Goal: Information Seeking & Learning: Find specific fact

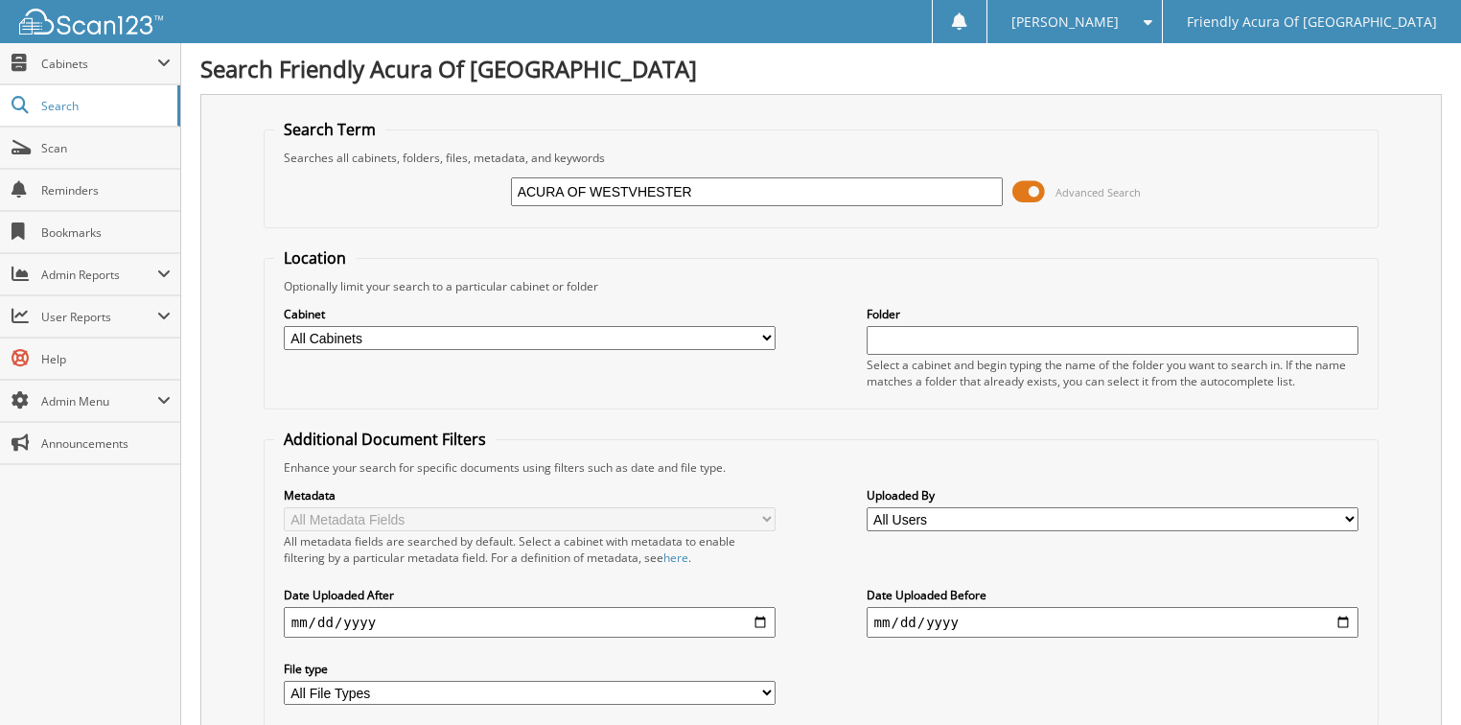
drag, startPoint x: 709, startPoint y: 187, endPoint x: 489, endPoint y: 199, distance: 220.0
click at [489, 199] on div "ACURA OF WESTVHESTER Advanced Search" at bounding box center [821, 192] width 1095 height 52
type input "[GEOGRAPHIC_DATA]"
click at [528, 330] on select "All Cabinets ACCOUNTS PAYABLE CAR DEALS DEAD DEALS PARTS SERVICE RO WHOLE SALES" at bounding box center [530, 338] width 493 height 24
select select "38055"
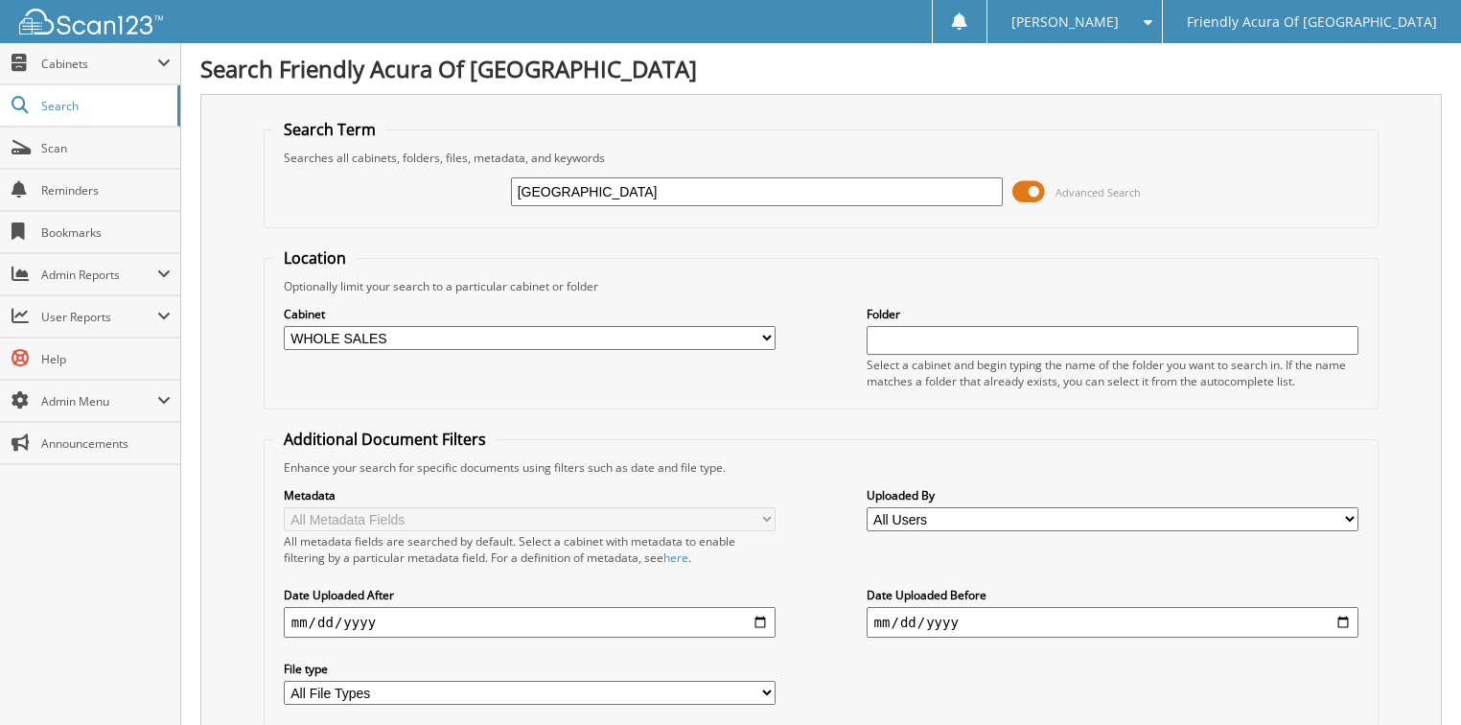
click at [284, 326] on select "All Cabinets ACCOUNTS PAYABLE CAR DEALS DEAD DEALS PARTS SERVICE RO WHOLE SALES" at bounding box center [530, 338] width 493 height 24
click at [630, 226] on form "Search Term Searches all cabinets, folders, files, metadata, and keywords WESTC…" at bounding box center [822, 462] width 1116 height 686
click at [648, 184] on input "[GEOGRAPHIC_DATA]" at bounding box center [757, 191] width 493 height 29
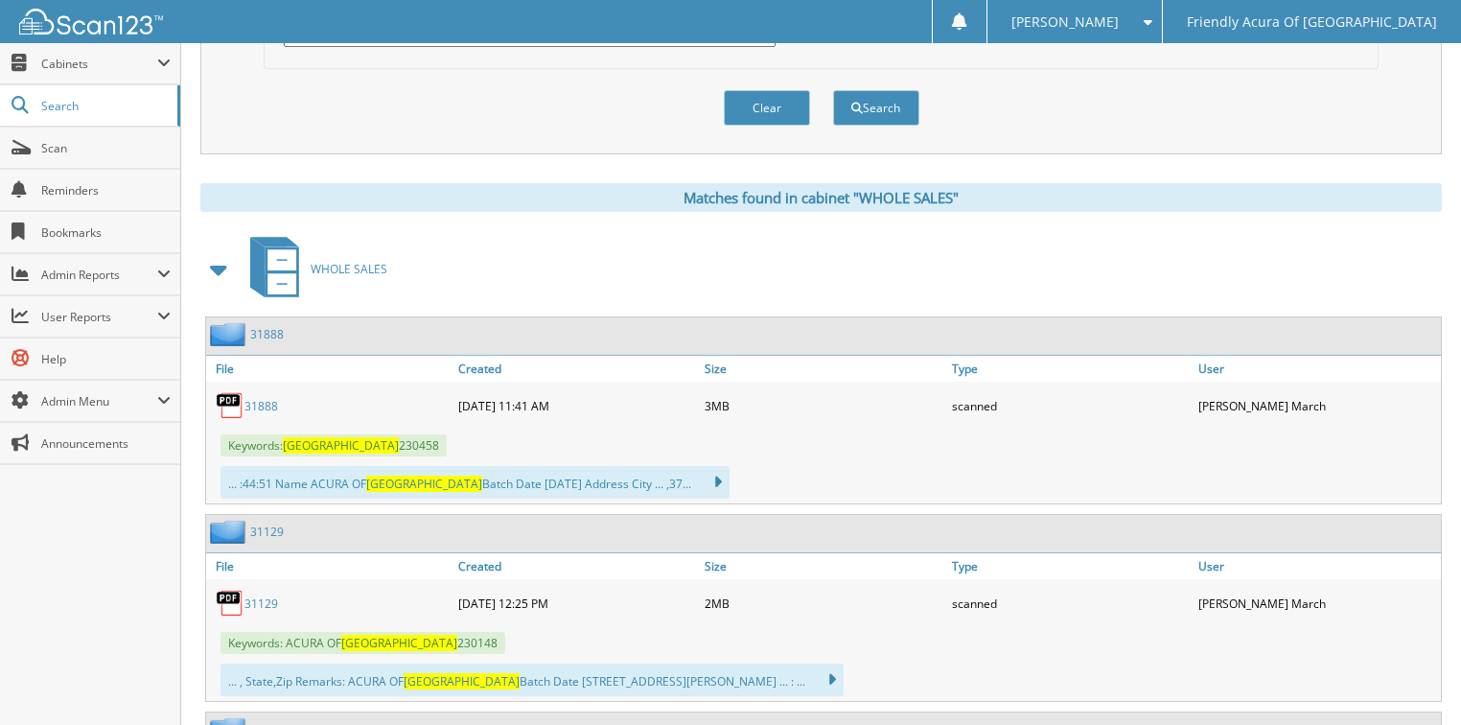
scroll to position [690, 0]
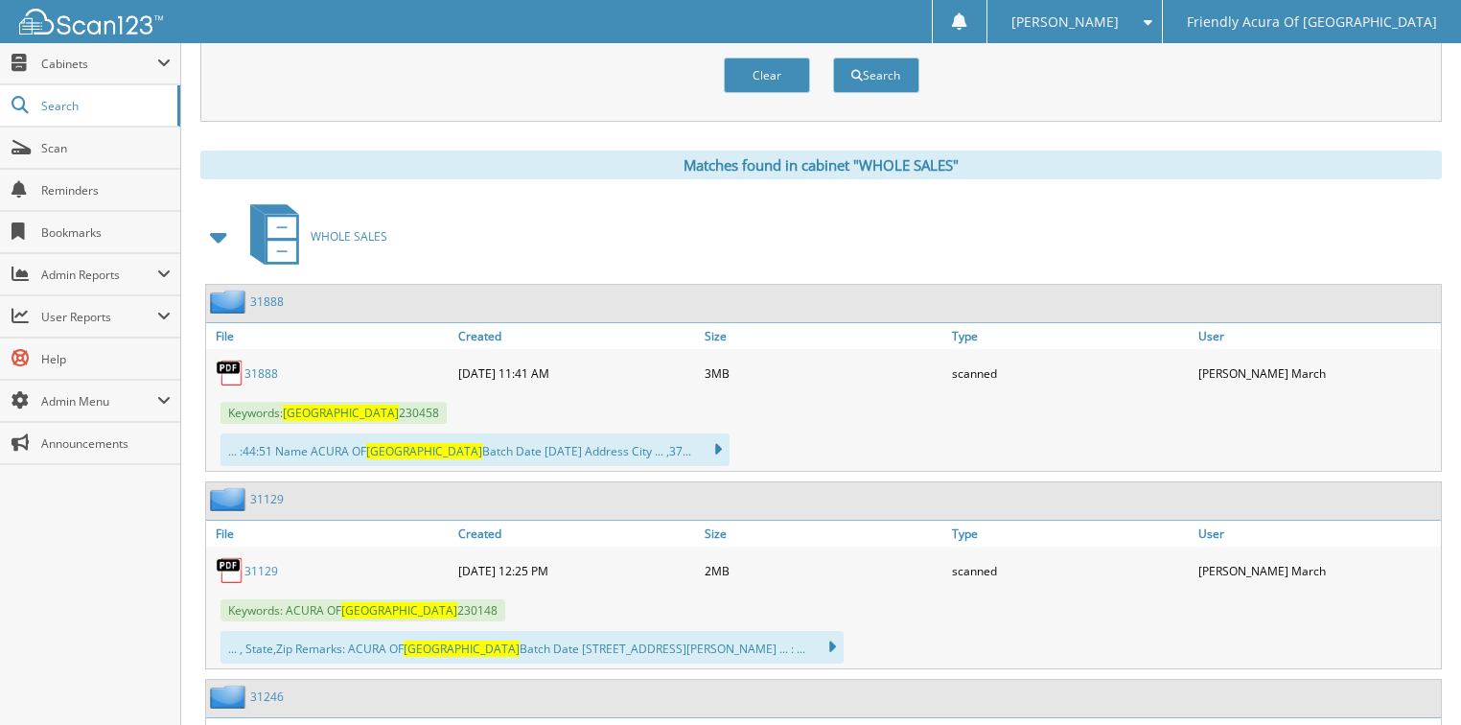
click at [264, 365] on link "31888" at bounding box center [262, 373] width 34 height 16
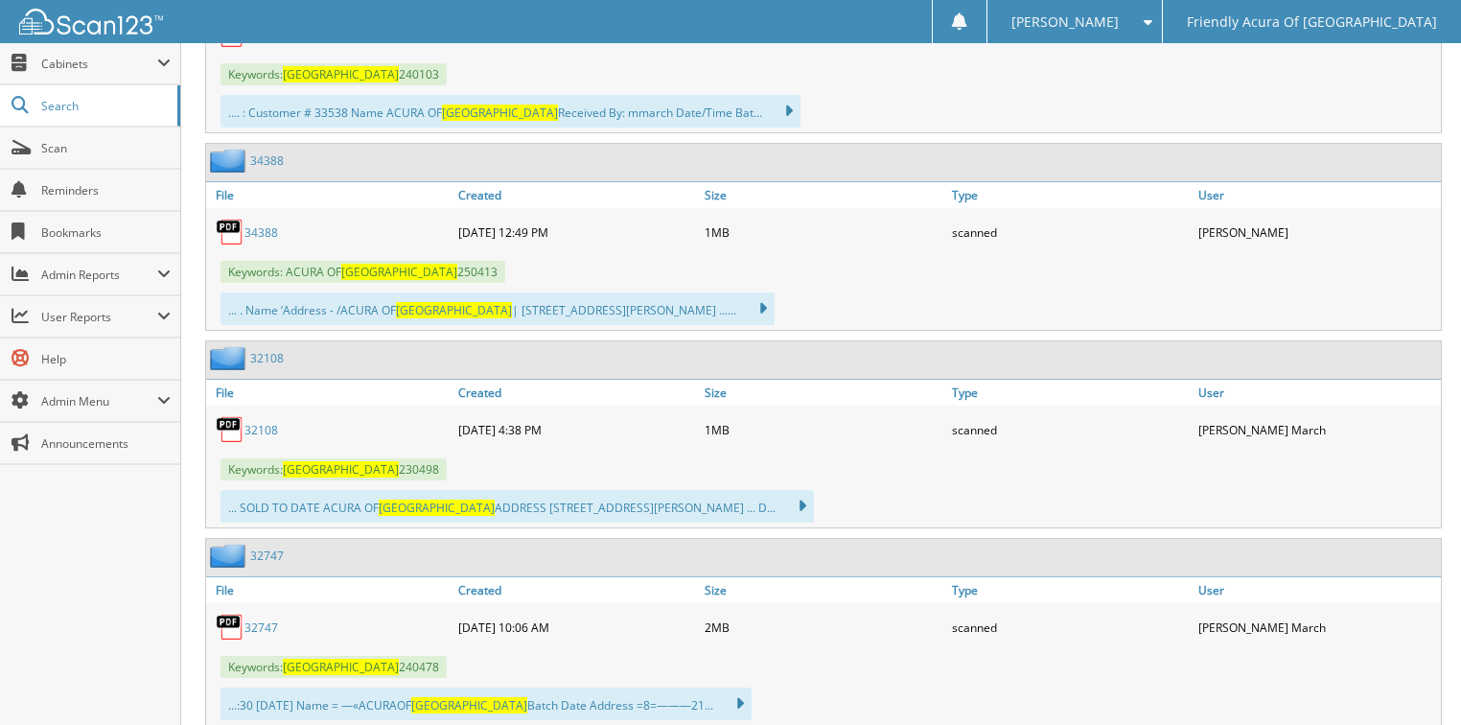
scroll to position [7058, 0]
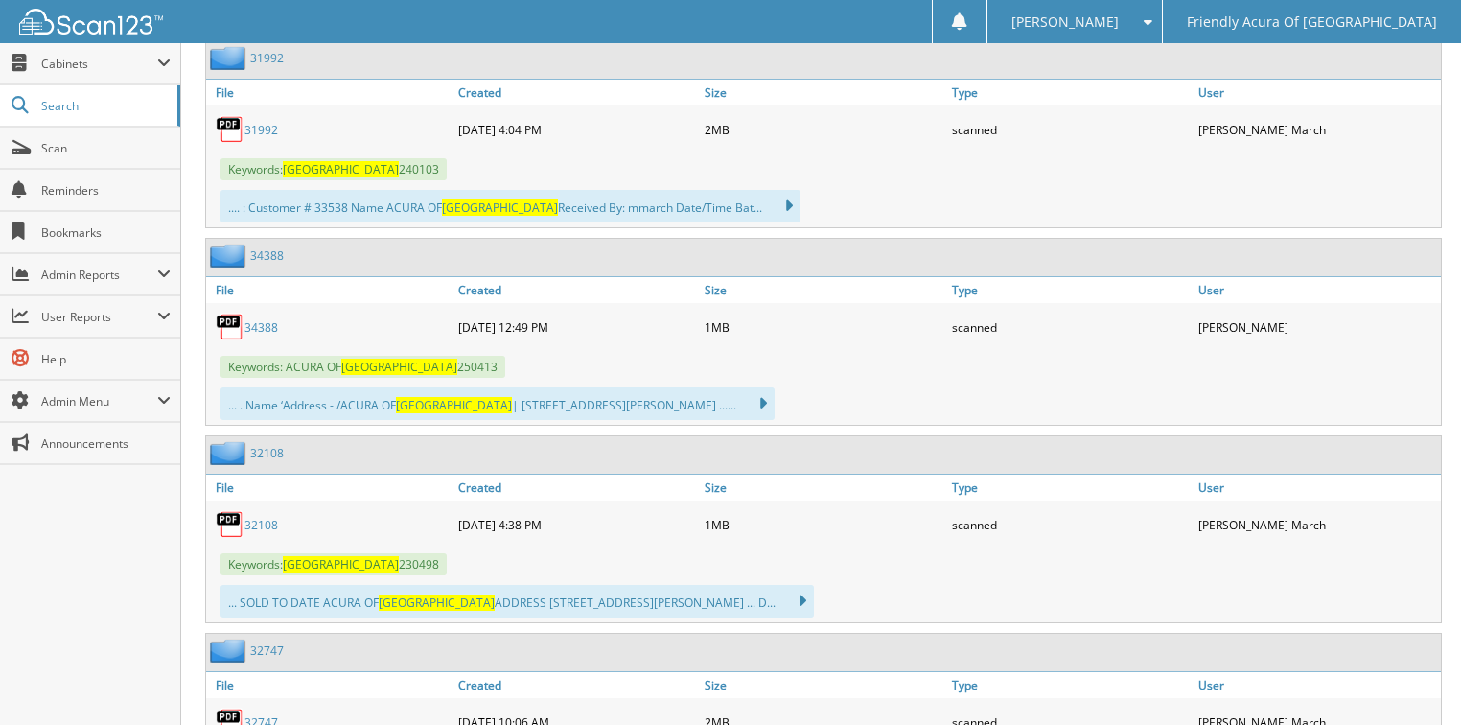
click at [267, 319] on link "34388" at bounding box center [262, 327] width 34 height 16
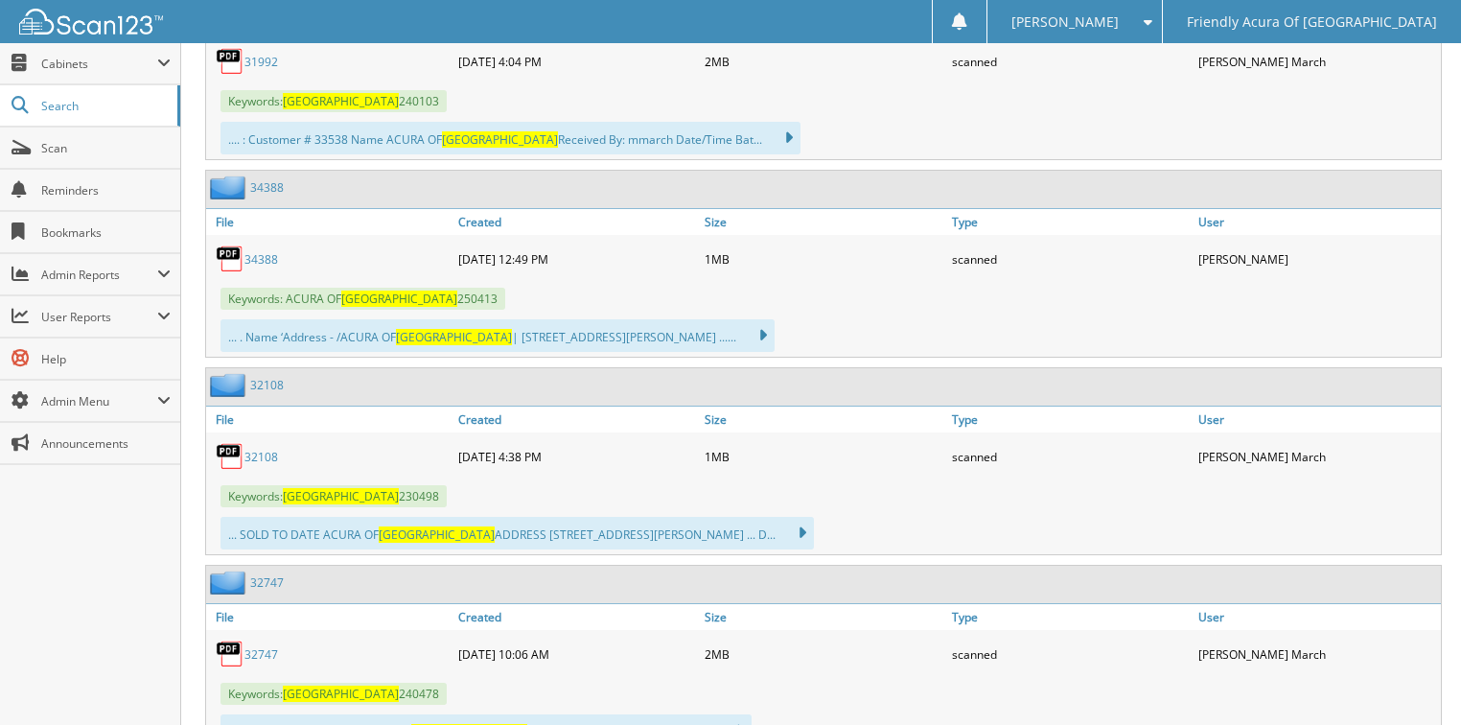
scroll to position [7442, 0]
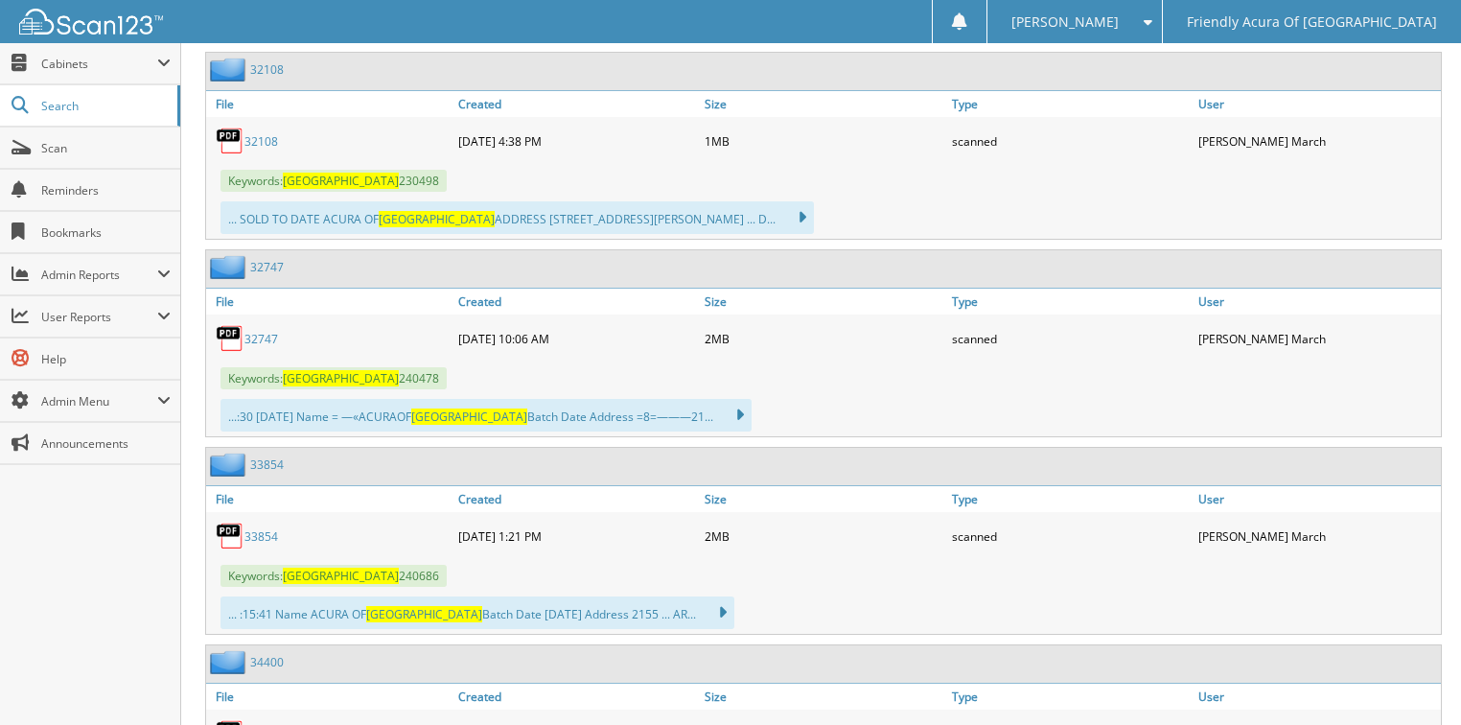
click at [264, 528] on link "33854" at bounding box center [262, 536] width 34 height 16
click at [253, 724] on link "34400" at bounding box center [262, 734] width 34 height 16
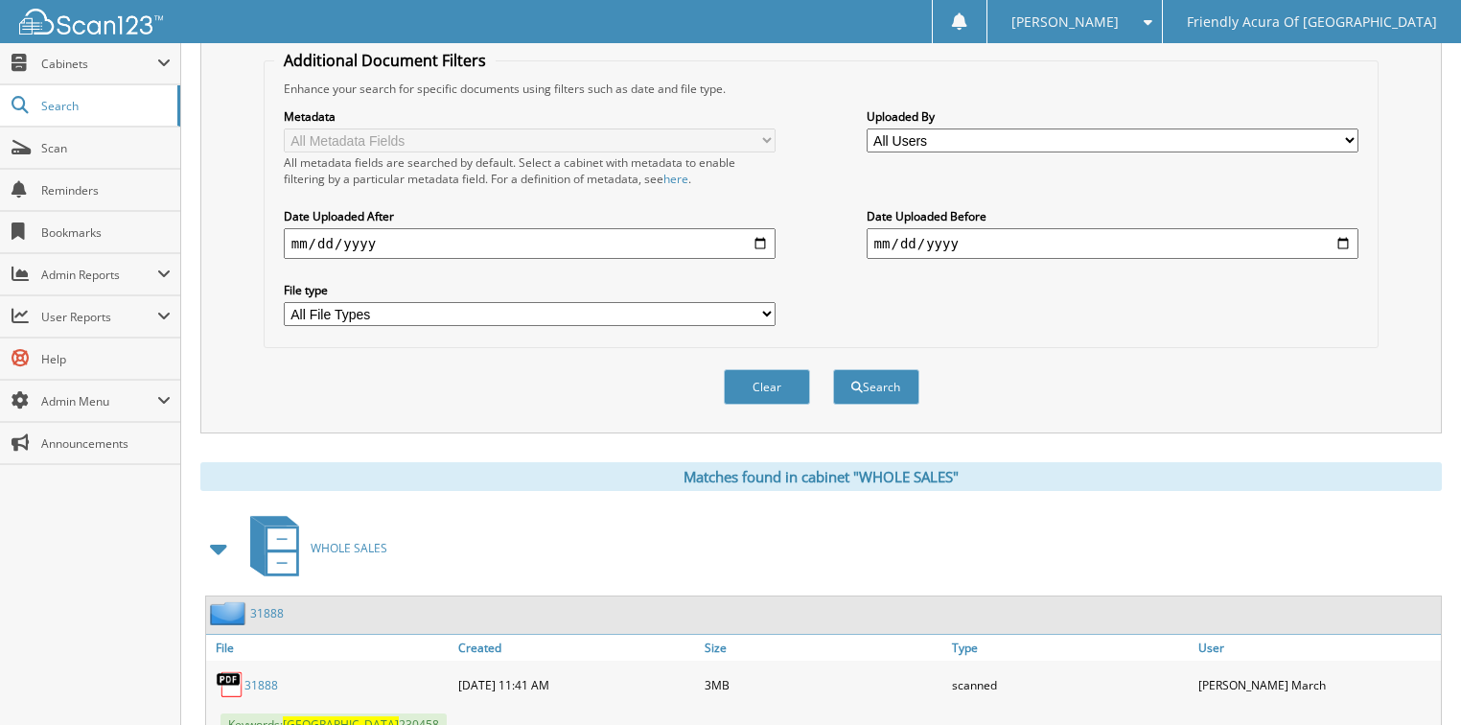
scroll to position [0, 0]
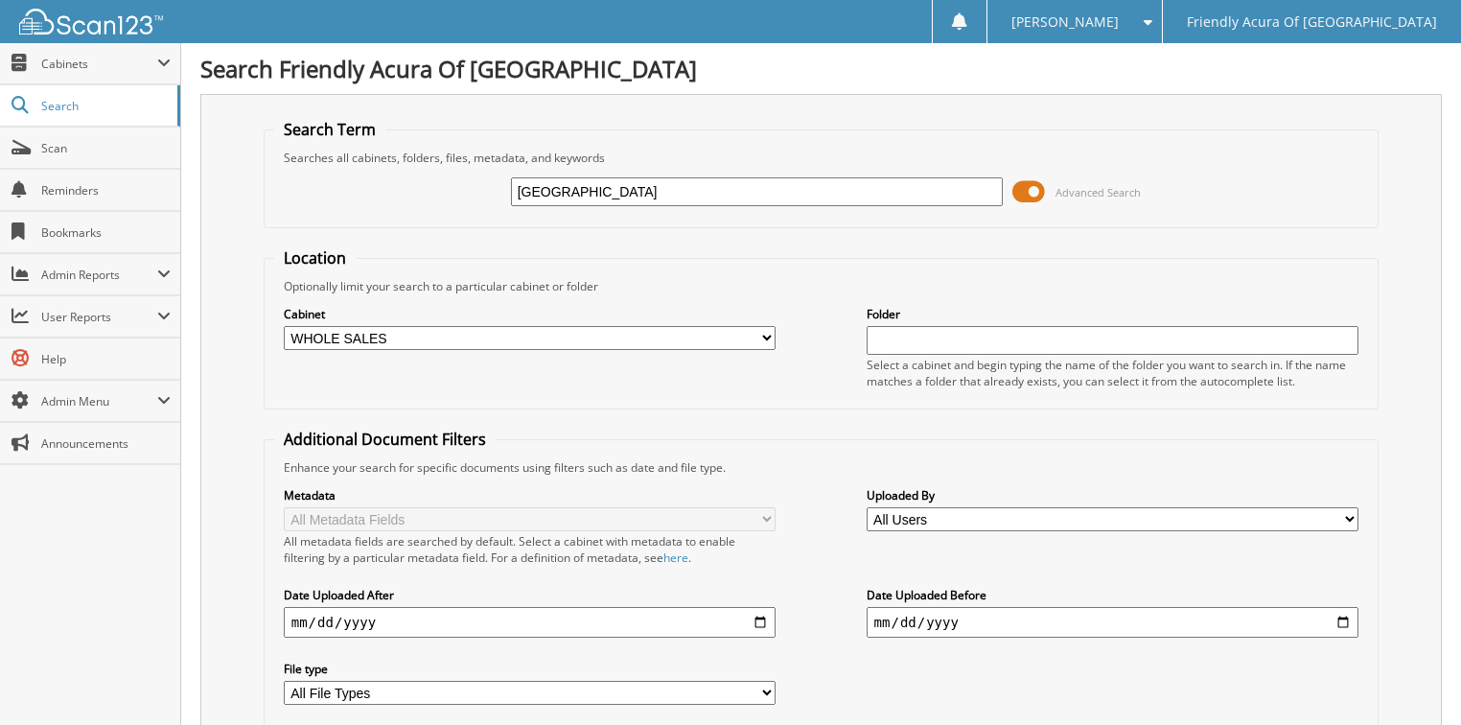
click at [468, 334] on select "All Cabinets ACCOUNTS PAYABLE CAR DEALS DEAD DEALS PARTS SERVICE RO WHOLE SALES" at bounding box center [530, 338] width 493 height 24
select select "29662"
click at [284, 326] on select "All Cabinets ACCOUNTS PAYABLE CAR DEALS DEAD DEALS PARTS SERVICE RO WHOLE SALES" at bounding box center [530, 338] width 493 height 24
drag, startPoint x: 619, startPoint y: 192, endPoint x: 416, endPoint y: 191, distance: 203.3
click at [437, 192] on div "[GEOGRAPHIC_DATA] Advanced Search" at bounding box center [821, 192] width 1095 height 52
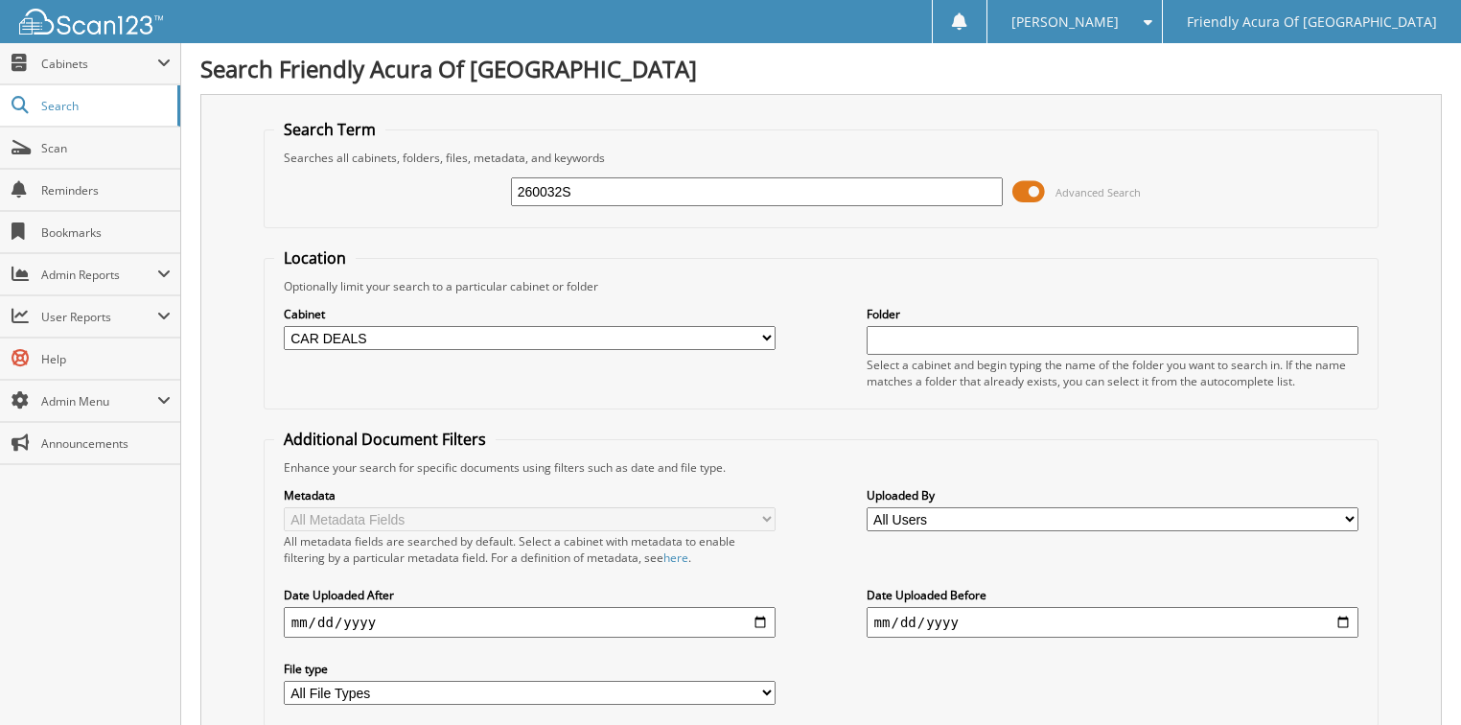
type input "260032S"
click at [562, 182] on input "260032S" at bounding box center [757, 191] width 493 height 29
type input "260034S"
